Goal: Task Accomplishment & Management: Use online tool/utility

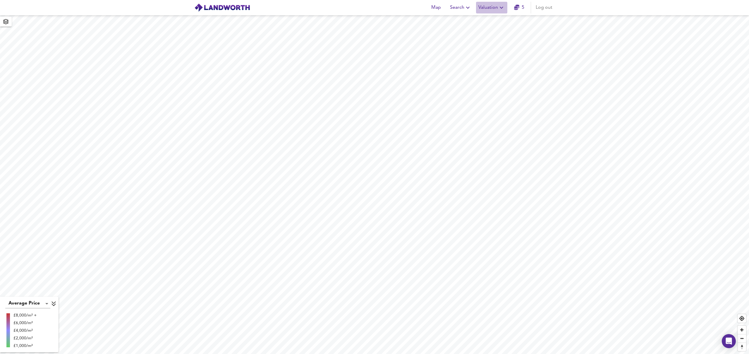
click at [496, 6] on span "Valuation" at bounding box center [491, 8] width 27 height 8
click at [495, 20] on li "New Valuation Report" at bounding box center [491, 21] width 70 height 11
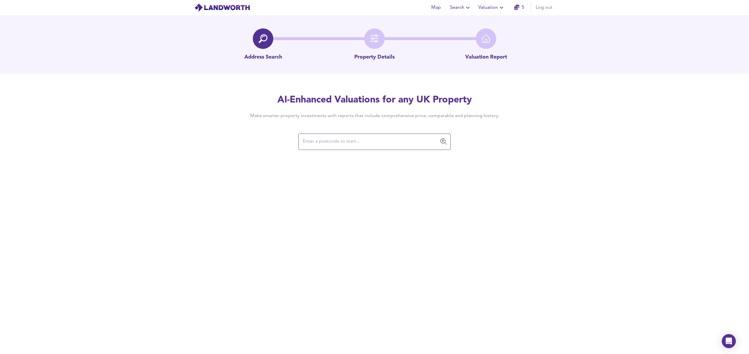
click at [373, 144] on input "text" at bounding box center [370, 141] width 138 height 11
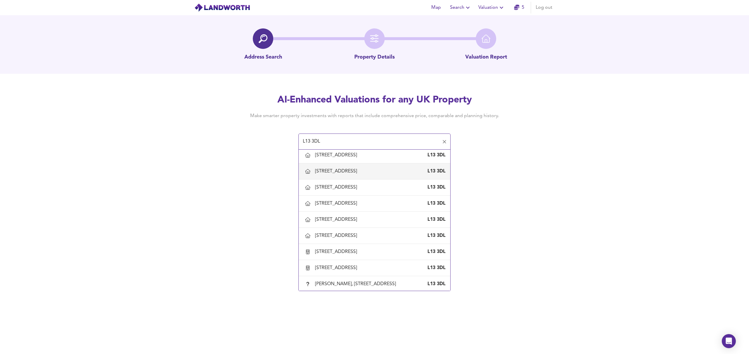
scroll to position [395, 0]
click at [360, 230] on div "[STREET_ADDRESS]" at bounding box center [374, 235] width 142 height 12
type input "[STREET_ADDRESS]"
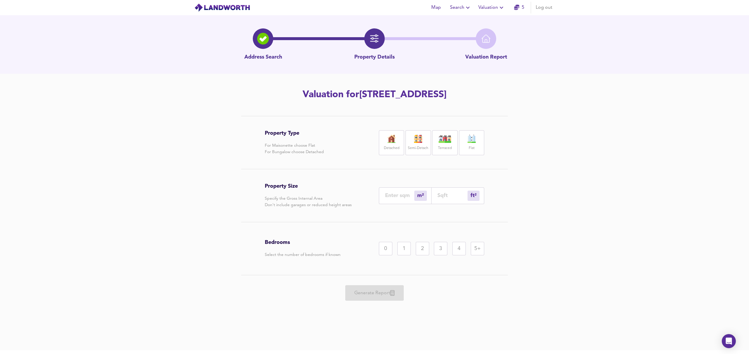
click at [440, 143] on div "Terraced" at bounding box center [444, 142] width 25 height 25
click at [396, 195] on input "number" at bounding box center [399, 195] width 29 height 6
type input "1"
type input "11"
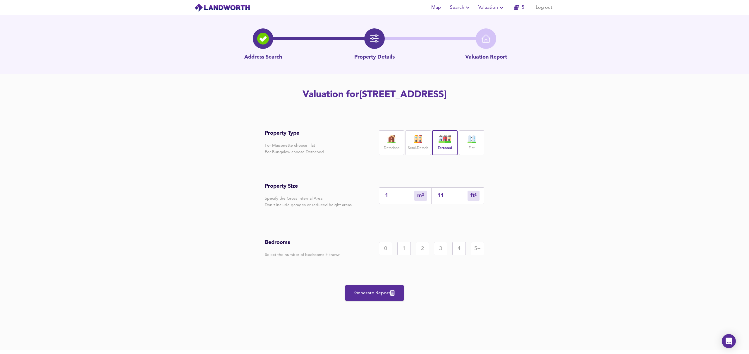
type input "118"
type input "110"
type input "1184"
type input "110"
click at [441, 248] on div "3" at bounding box center [440, 248] width 13 height 13
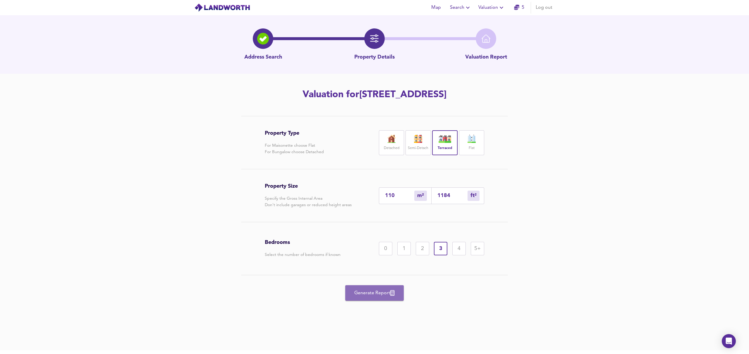
click at [370, 293] on span "Generate Report" at bounding box center [374, 293] width 47 height 8
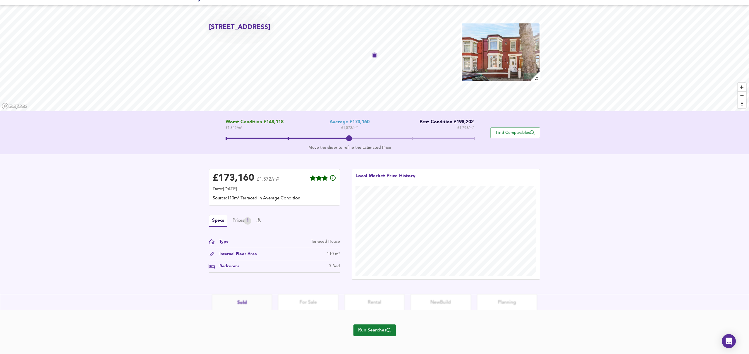
scroll to position [13, 0]
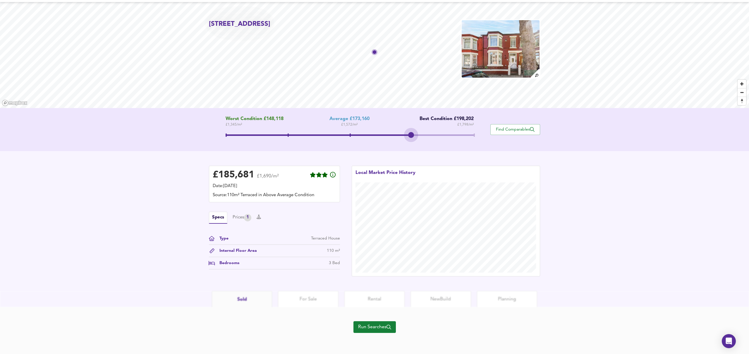
drag, startPoint x: 350, startPoint y: 135, endPoint x: 402, endPoint y: 133, distance: 52.1
click at [402, 133] on span at bounding box center [349, 135] width 248 height 11
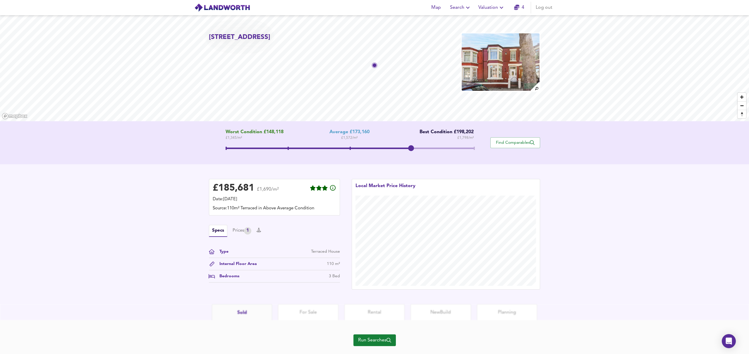
click at [484, 6] on span "Valuation" at bounding box center [491, 8] width 27 height 8
click at [484, 32] on li "Valuation Report History" at bounding box center [491, 31] width 70 height 11
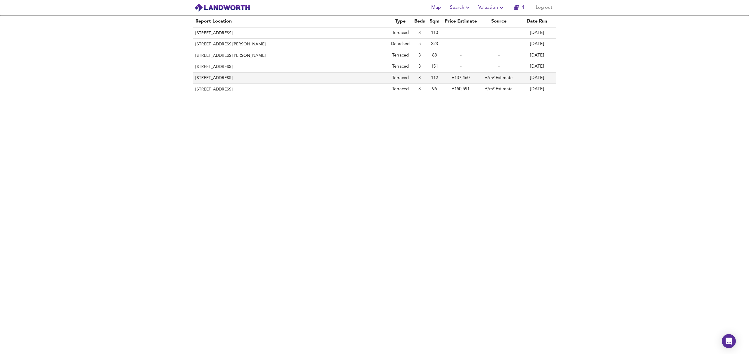
click at [239, 78] on th "[STREET_ADDRESS]" at bounding box center [290, 78] width 195 height 11
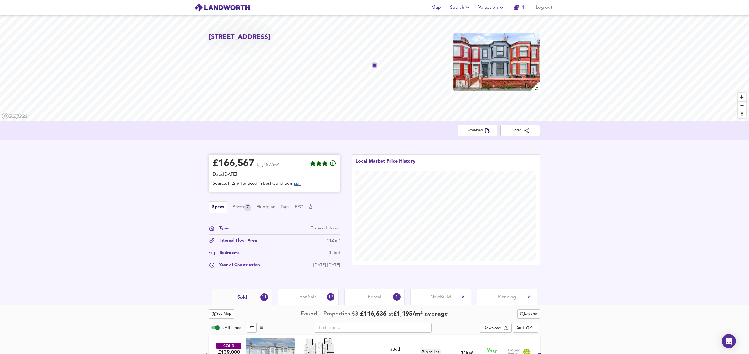
click at [301, 184] on span "EDIT" at bounding box center [297, 183] width 7 height 3
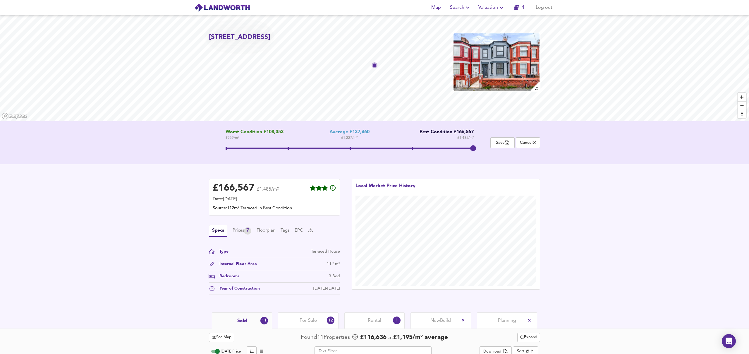
drag, startPoint x: 350, startPoint y: 146, endPoint x: 477, endPoint y: 146, distance: 126.3
click at [476, 146] on span at bounding box center [473, 148] width 6 height 6
click at [530, 142] on span "Cancel" at bounding box center [528, 143] width 18 height 6
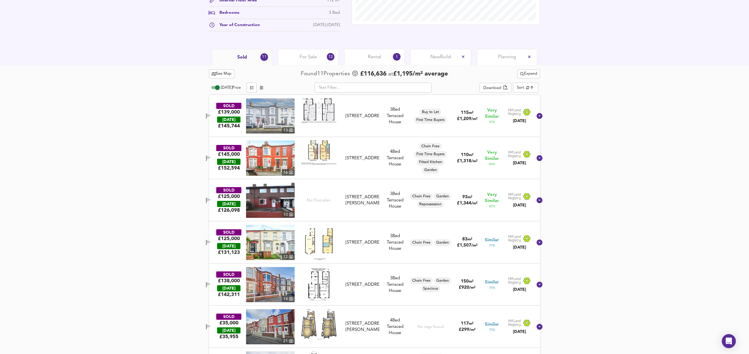
scroll to position [252, 0]
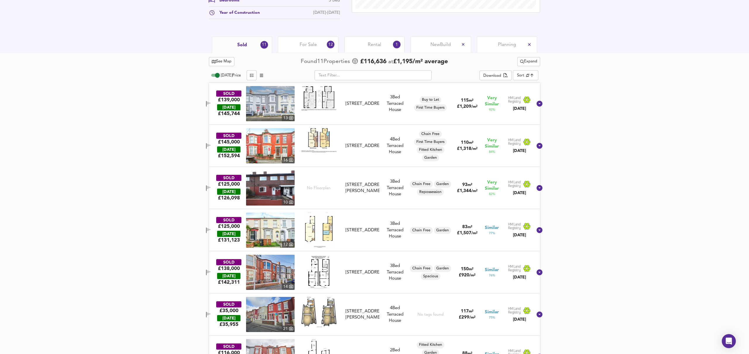
click at [379, 45] on span "Rental" at bounding box center [374, 45] width 13 height 6
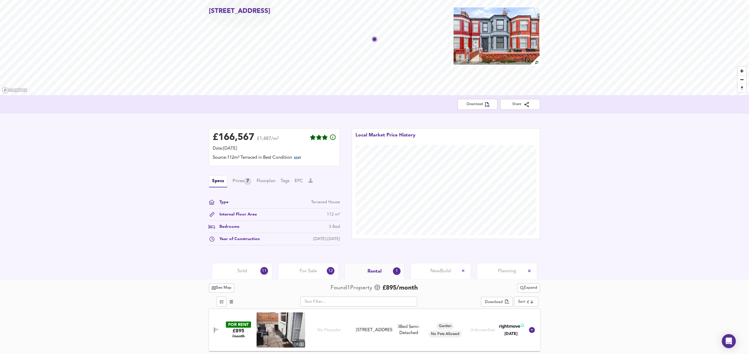
click at [270, 331] on img at bounding box center [280, 329] width 49 height 35
